Goal: Transaction & Acquisition: Purchase product/service

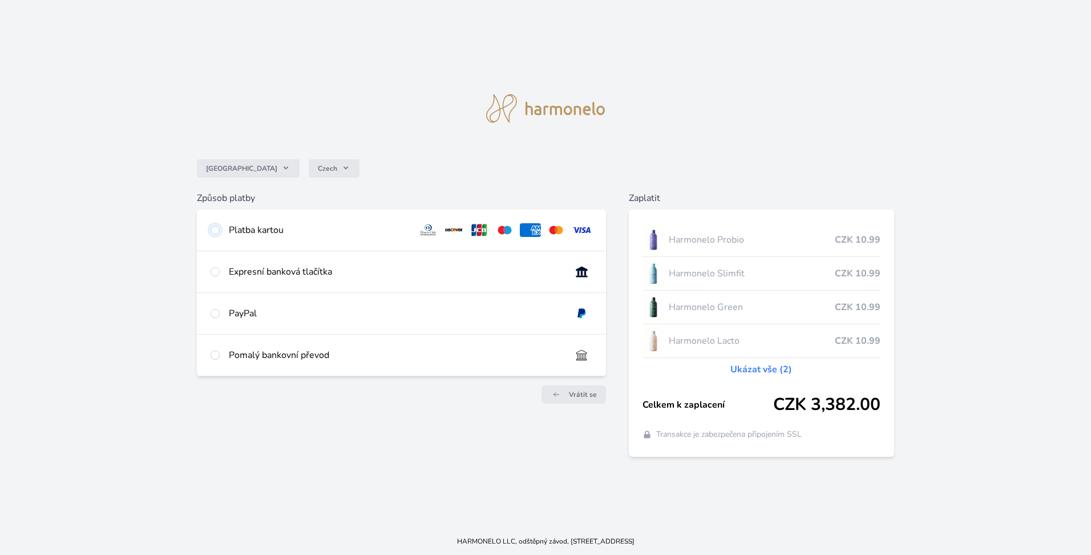
click at [218, 226] on input "radio" at bounding box center [215, 229] width 9 height 9
radio input "true"
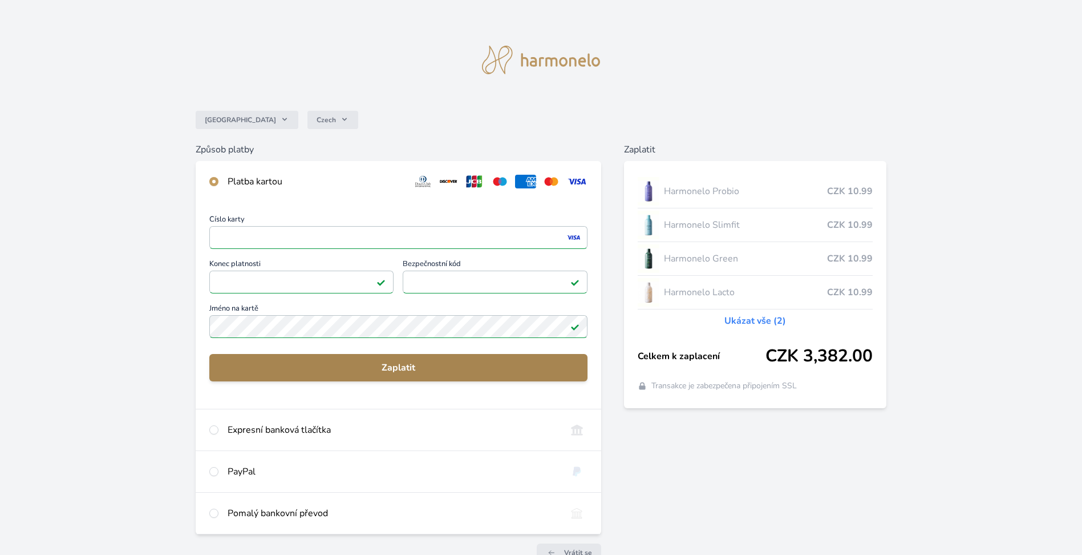
click at [410, 367] on span "Zaplatit" at bounding box center [399, 368] width 360 height 14
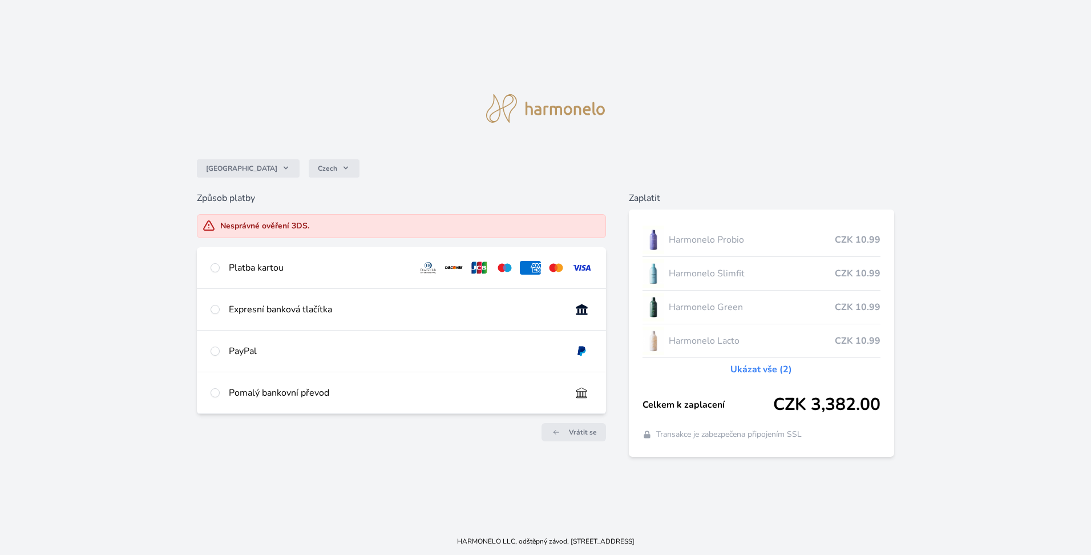
click at [556, 270] on img at bounding box center [555, 268] width 21 height 14
radio input "true"
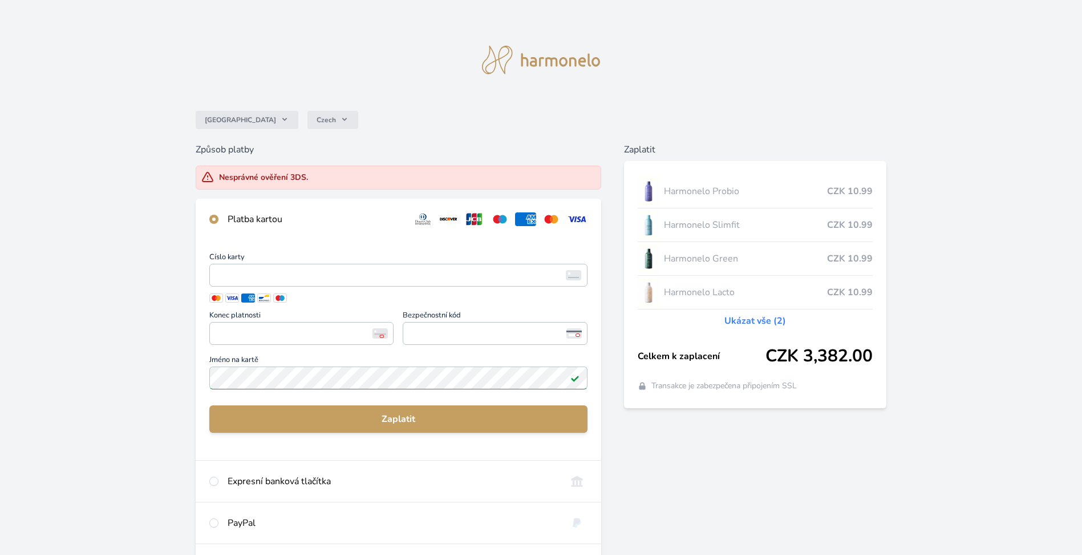
click at [279, 301] on span at bounding box center [280, 297] width 14 height 9
click at [216, 299] on span at bounding box center [216, 297] width 14 height 9
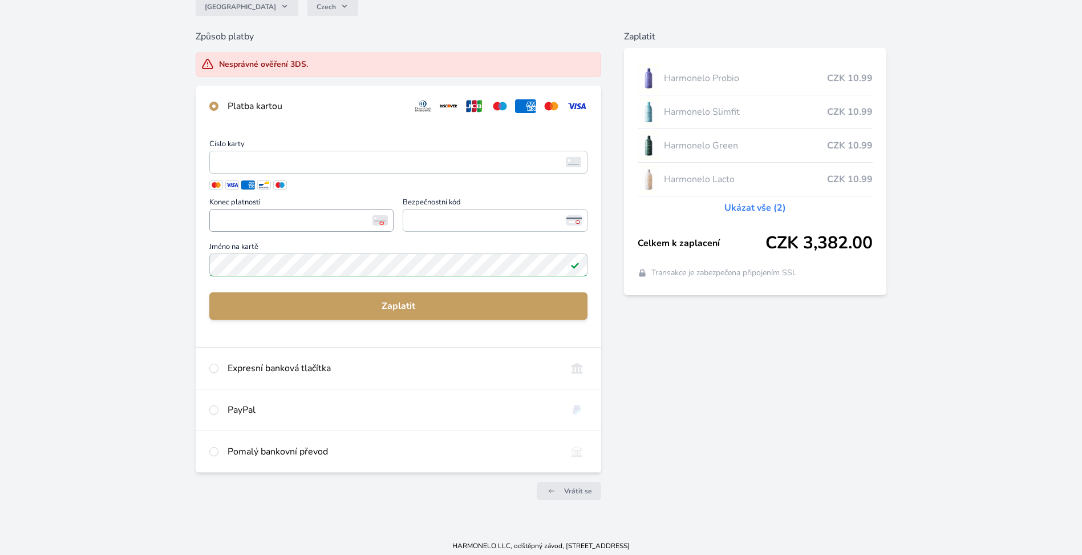
scroll to position [118, 0]
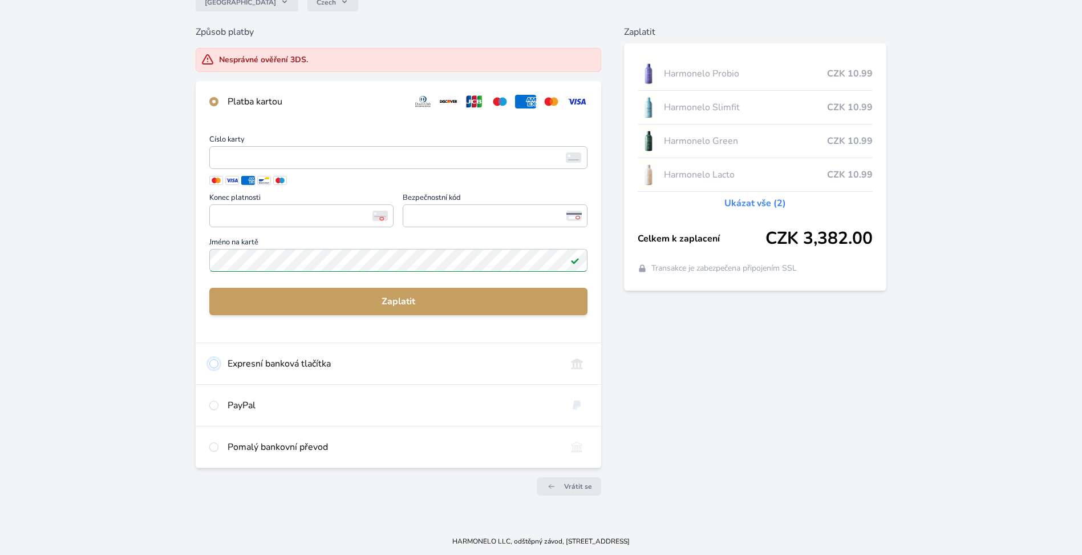
click at [215, 362] on input "radio" at bounding box center [213, 363] width 9 height 9
radio input "true"
radio input "false"
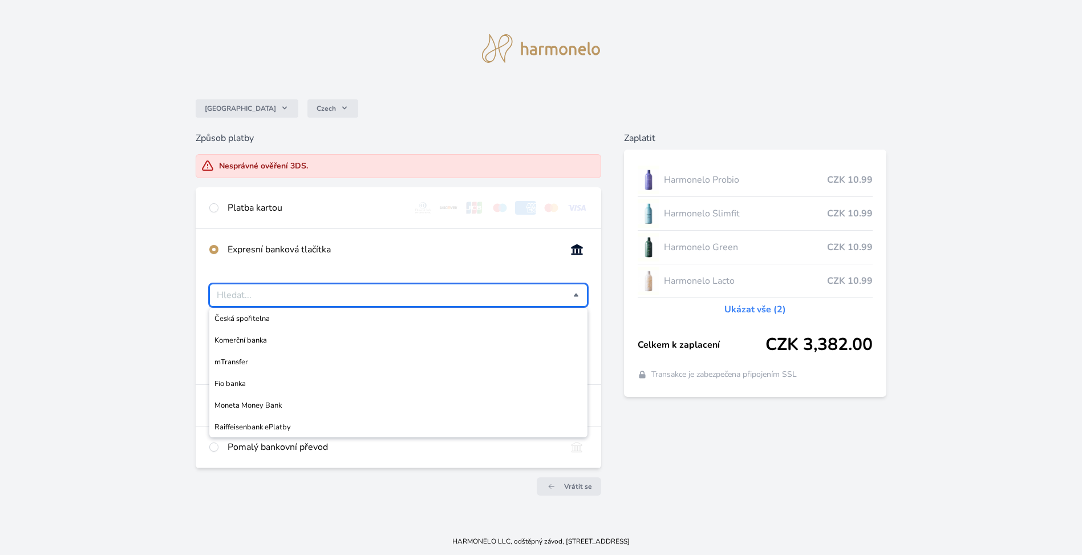
click at [308, 291] on input "Česká spořitelna Komerční banka mTransfer Fio banka Moneta Money Bank Raiffeise…" at bounding box center [395, 295] width 357 height 14
click at [256, 407] on span "Moneta Money Bank" at bounding box center [399, 404] width 368 height 11
type input "Moneta Money Bank"
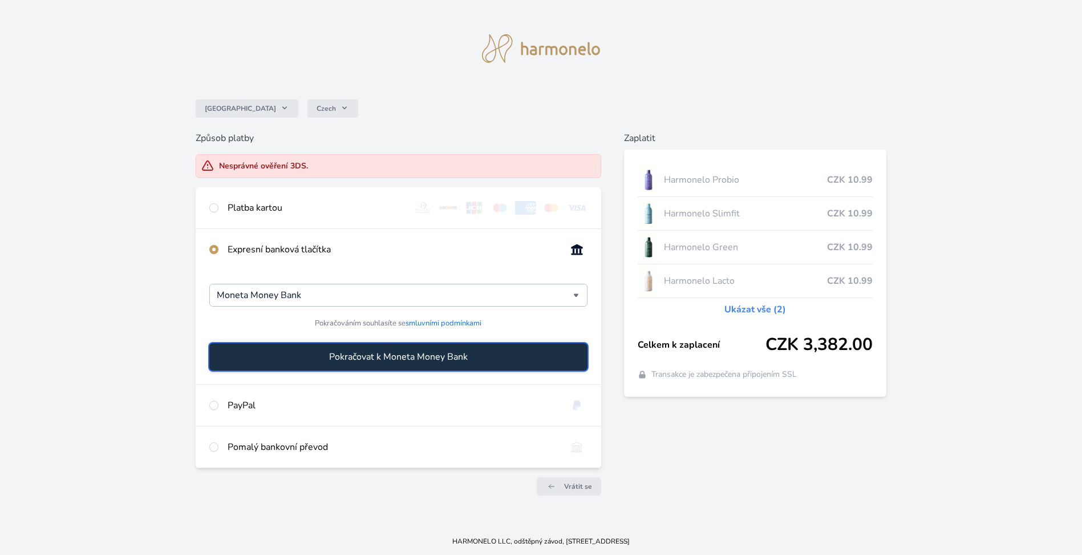
click at [352, 357] on span "Pokračovat k Moneta Money Bank" at bounding box center [398, 357] width 139 height 14
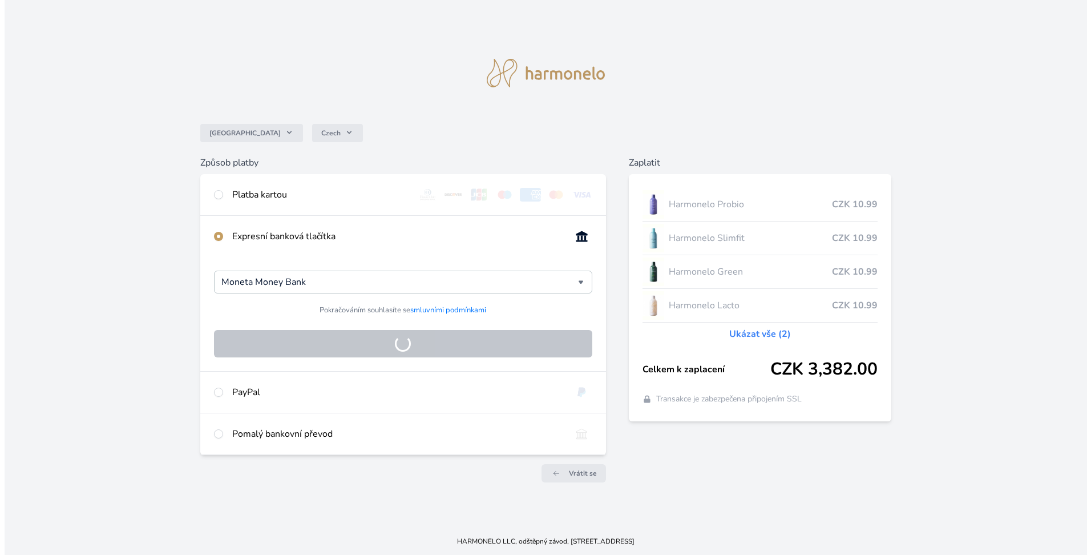
scroll to position [0, 0]
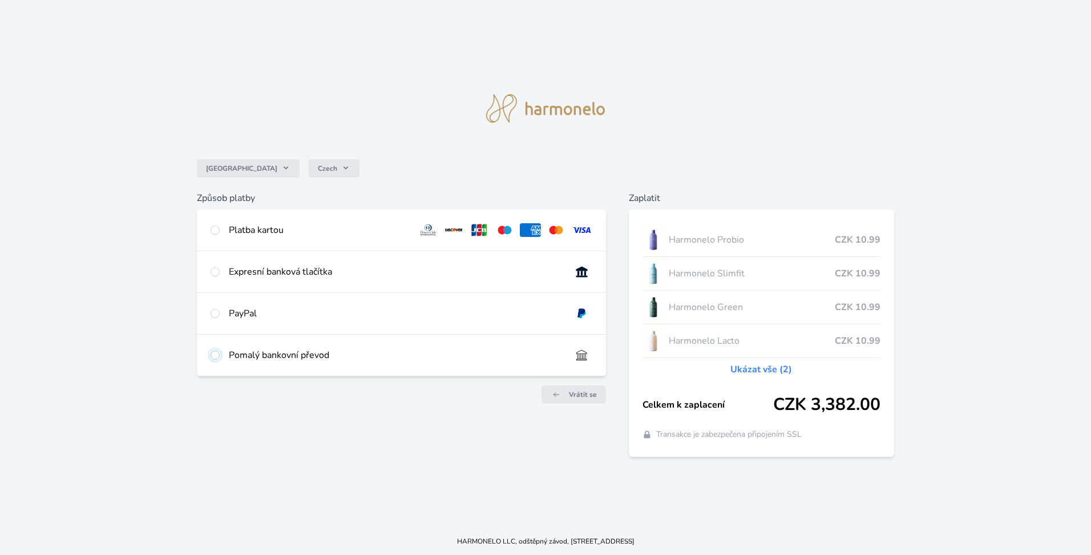
click at [212, 358] on input "radio" at bounding box center [215, 354] width 9 height 9
radio input "true"
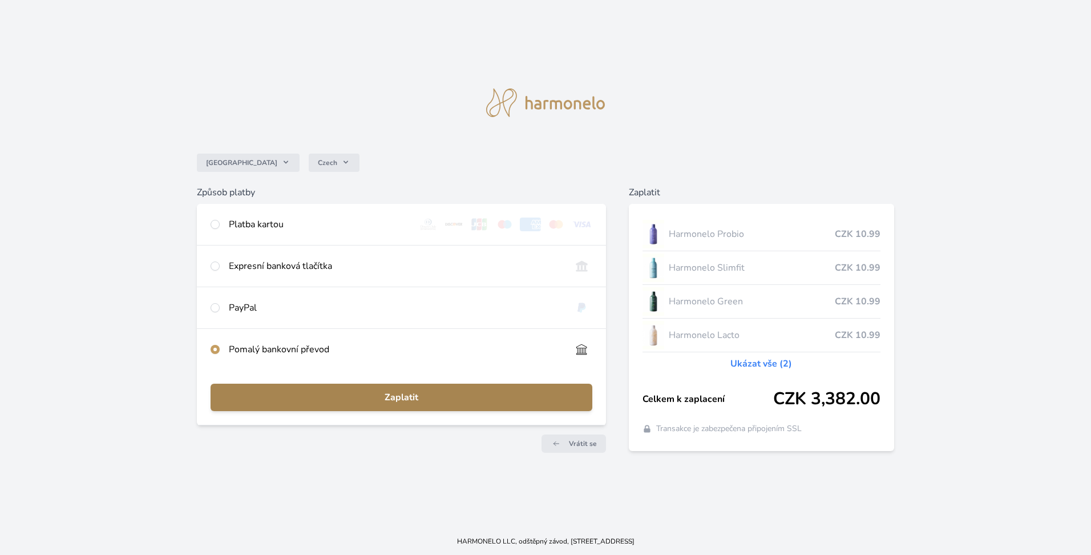
drag, startPoint x: 354, startPoint y: 399, endPoint x: 428, endPoint y: 375, distance: 77.4
click at [354, 398] on span "Zaplatit" at bounding box center [401, 397] width 363 height 14
